Goal: Transaction & Acquisition: Book appointment/travel/reservation

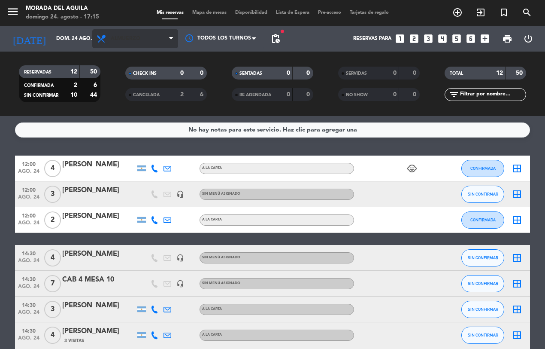
scroll to position [170, 0]
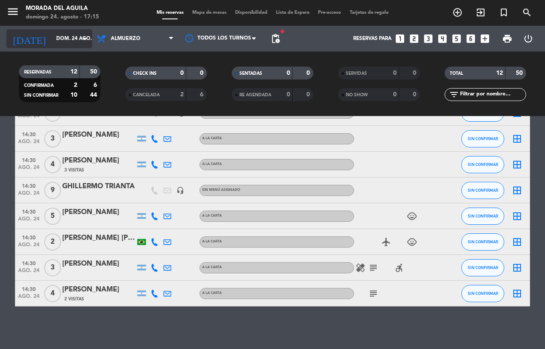
click at [89, 37] on icon "arrow_drop_down" at bounding box center [85, 38] width 10 height 10
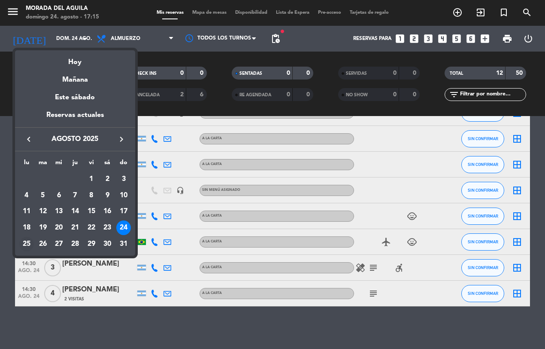
click at [25, 240] on div "25" at bounding box center [26, 244] width 15 height 15
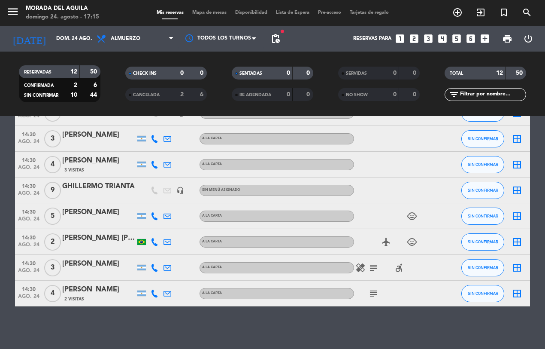
type input "lun. 25 ago."
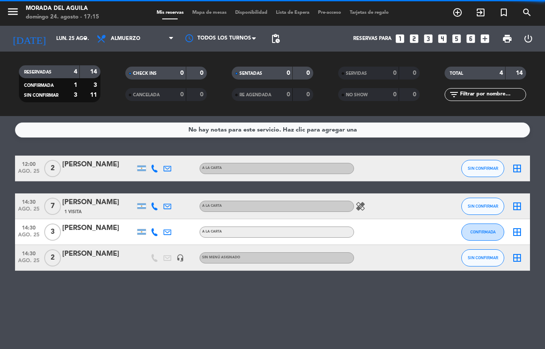
scroll to position [0, 0]
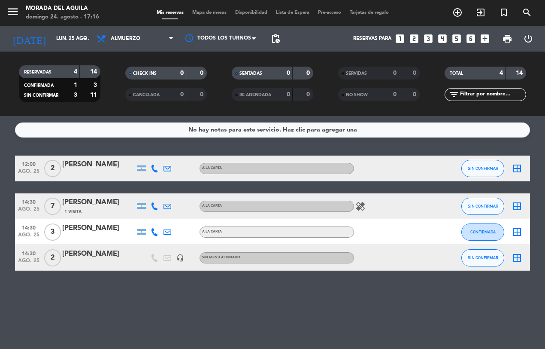
click at [446, 41] on icon "looks_4" at bounding box center [442, 38] width 11 height 11
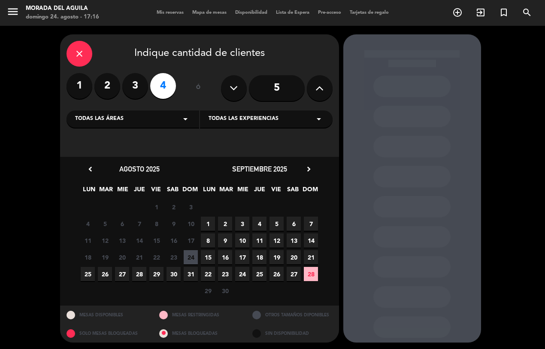
click at [84, 273] on span "25" at bounding box center [88, 274] width 14 height 14
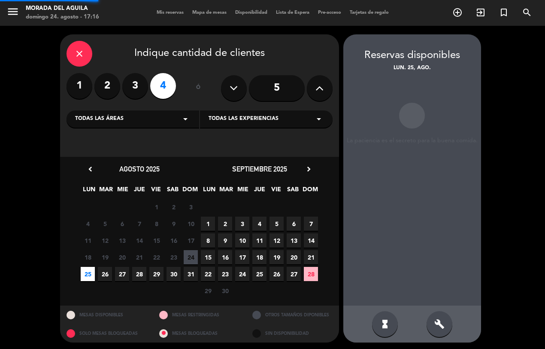
scroll to position [1, 0]
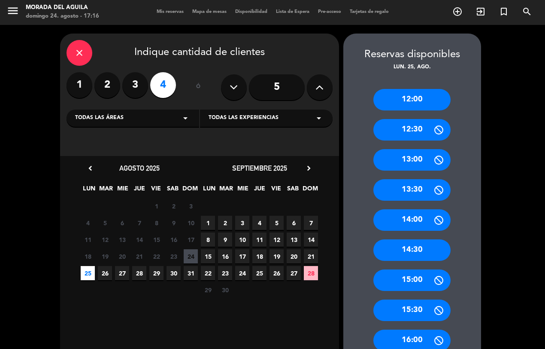
click at [419, 254] on div "14:30" at bounding box center [411, 249] width 77 height 21
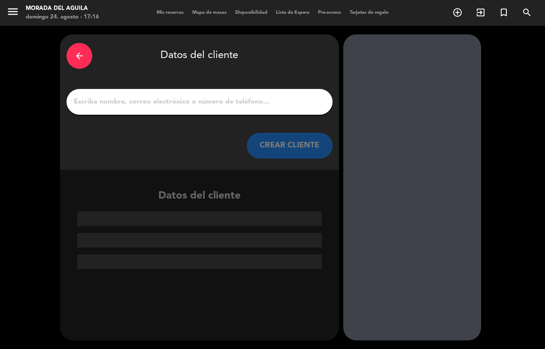
scroll to position [0, 0]
click at [86, 99] on input "1" at bounding box center [199, 102] width 253 height 12
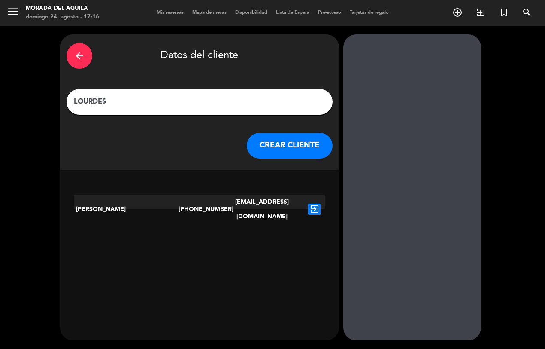
type input "LOURDES"
click at [270, 145] on button "CREAR CLIENTE" at bounding box center [290, 146] width 86 height 26
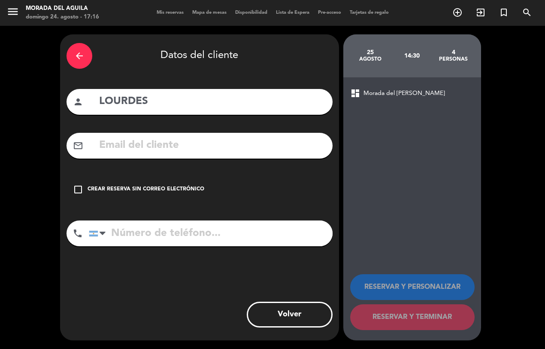
click at [78, 192] on icon "check_box_outline_blank" at bounding box center [78, 189] width 10 height 10
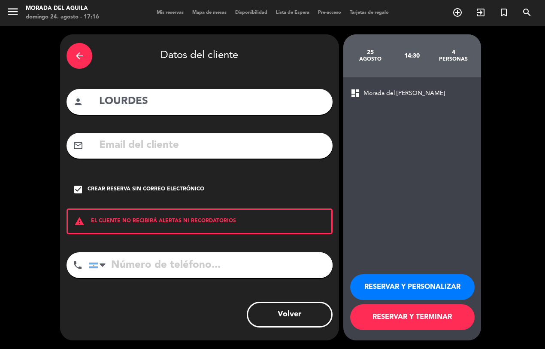
click at [371, 319] on button "RESERVAR Y TERMINAR" at bounding box center [412, 317] width 124 height 26
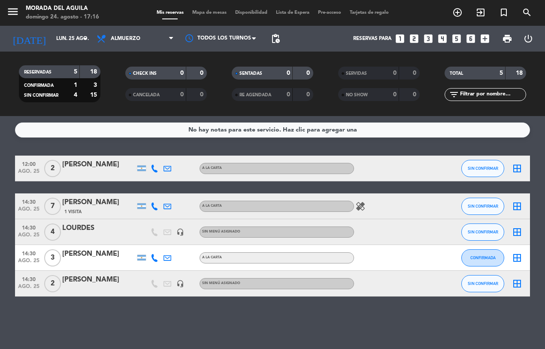
click at [430, 39] on icon "looks_3" at bounding box center [428, 38] width 11 height 11
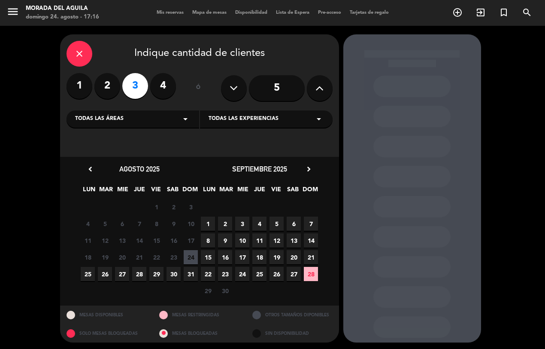
click at [89, 272] on span "25" at bounding box center [88, 274] width 14 height 14
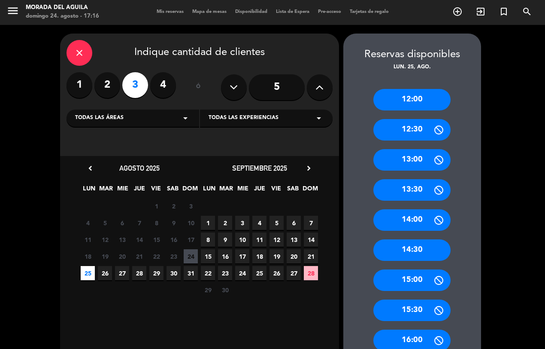
click at [408, 249] on div "14:30" at bounding box center [411, 249] width 77 height 21
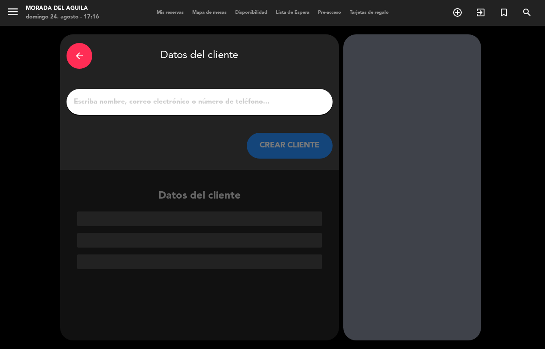
scroll to position [0, 0]
click at [94, 101] on input "1" at bounding box center [199, 102] width 253 height 12
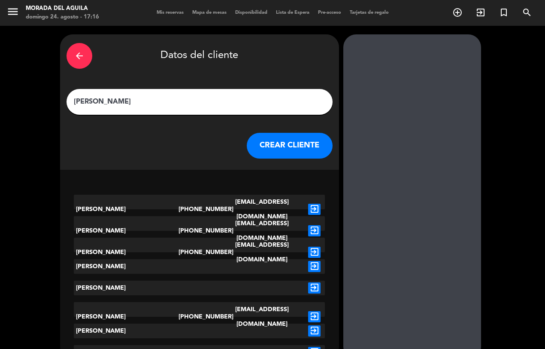
type input "[PERSON_NAME]"
click at [275, 145] on button "CREAR CLIENTE" at bounding box center [290, 146] width 86 height 26
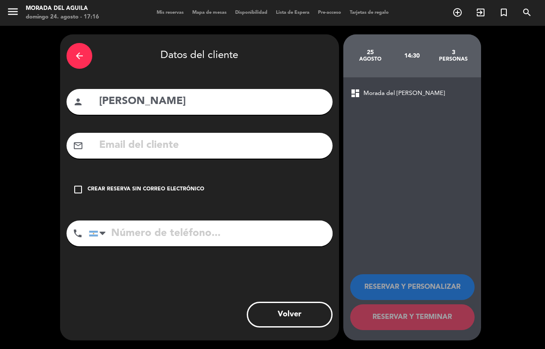
click at [75, 189] on icon "check_box_outline_blank" at bounding box center [78, 189] width 10 height 10
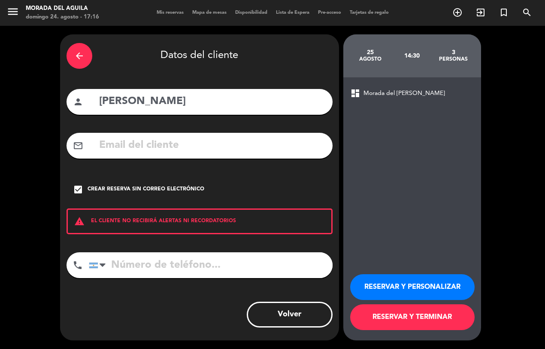
click at [378, 312] on button "RESERVAR Y TERMINAR" at bounding box center [412, 317] width 124 height 26
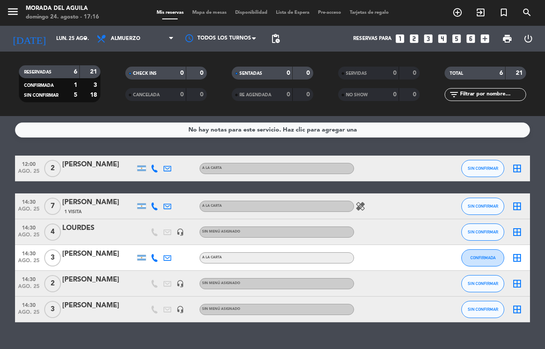
click at [443, 39] on icon "looks_4" at bounding box center [442, 38] width 11 height 11
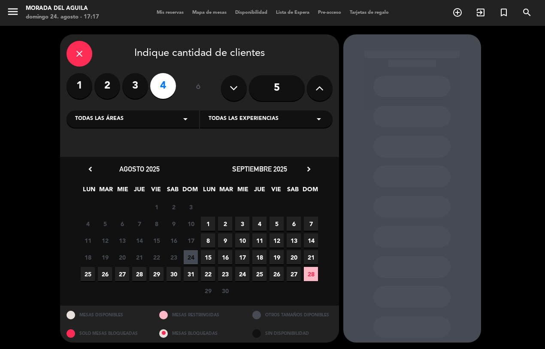
click at [88, 270] on span "25" at bounding box center [88, 274] width 14 height 14
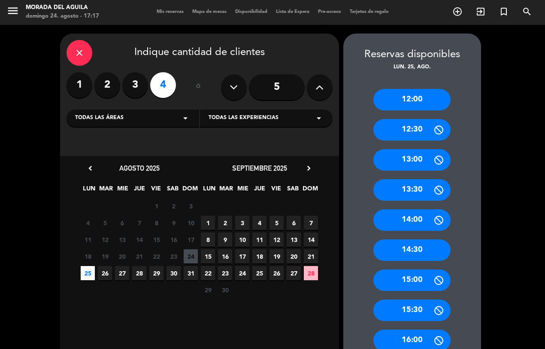
click at [414, 252] on div "14:30" at bounding box center [411, 249] width 77 height 21
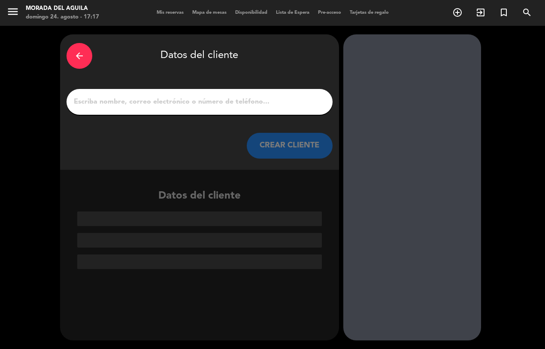
scroll to position [0, 0]
click at [84, 103] on input "1" at bounding box center [199, 102] width 253 height 12
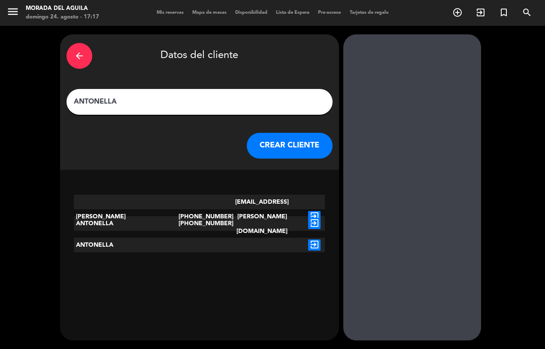
type input "ANTONELLA"
click at [274, 148] on button "CREAR CLIENTE" at bounding box center [290, 146] width 86 height 26
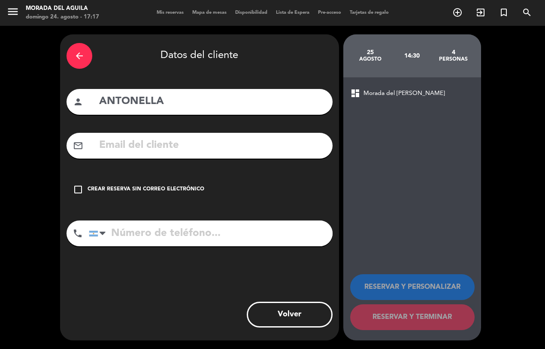
click at [78, 189] on icon "check_box_outline_blank" at bounding box center [78, 189] width 10 height 10
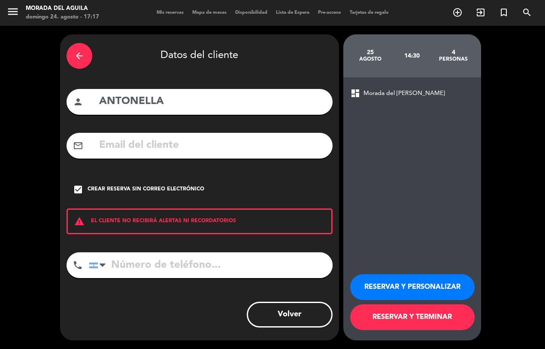
click at [396, 315] on button "RESERVAR Y TERMINAR" at bounding box center [412, 317] width 124 height 26
